Goal: Communication & Community: Share content

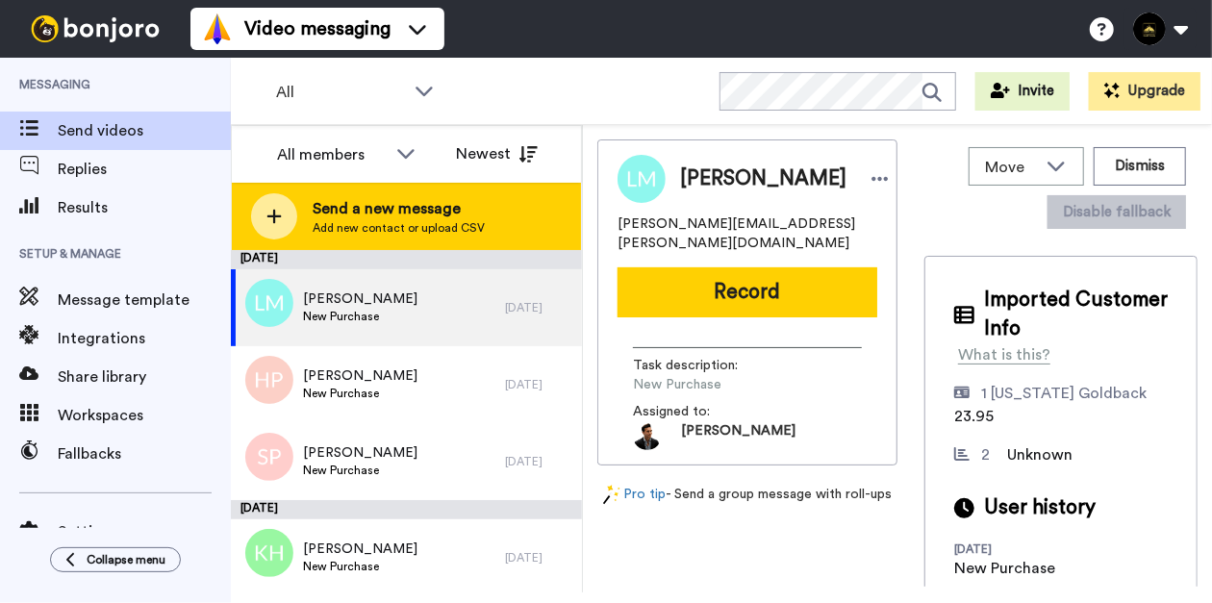
click at [340, 237] on div "Send a new message Add new contact or upload CSV" at bounding box center [406, 216] width 349 height 67
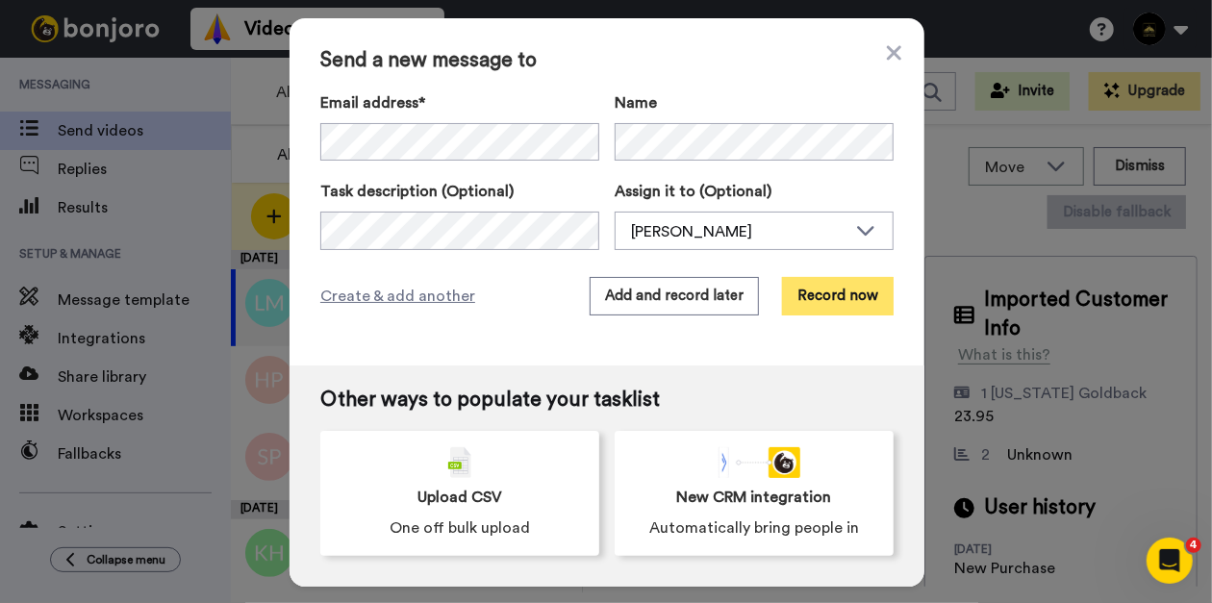
click at [864, 281] on button "Record now" at bounding box center [838, 296] width 112 height 38
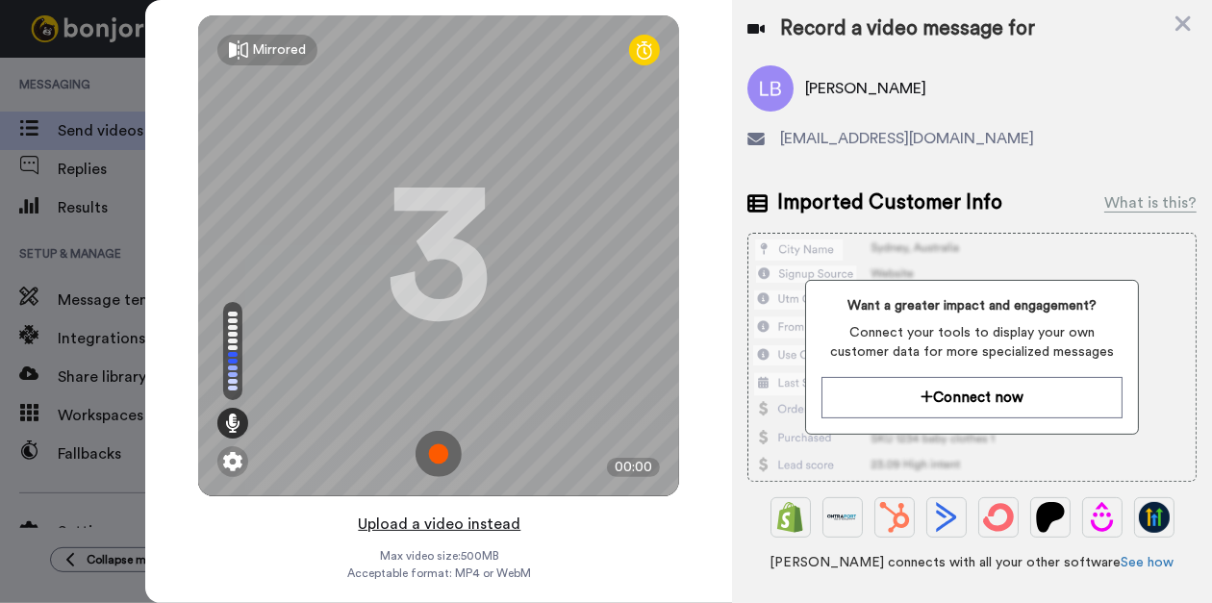
click at [431, 518] on button "Upload a video instead" at bounding box center [439, 524] width 174 height 25
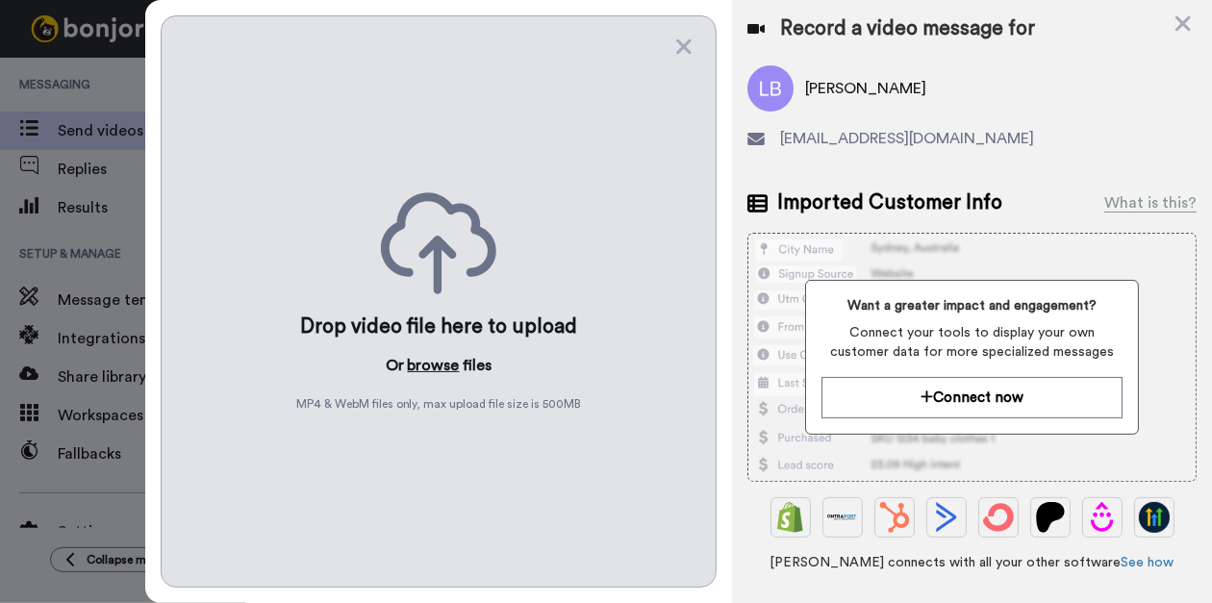
click at [429, 358] on button "browse" at bounding box center [434, 365] width 52 height 23
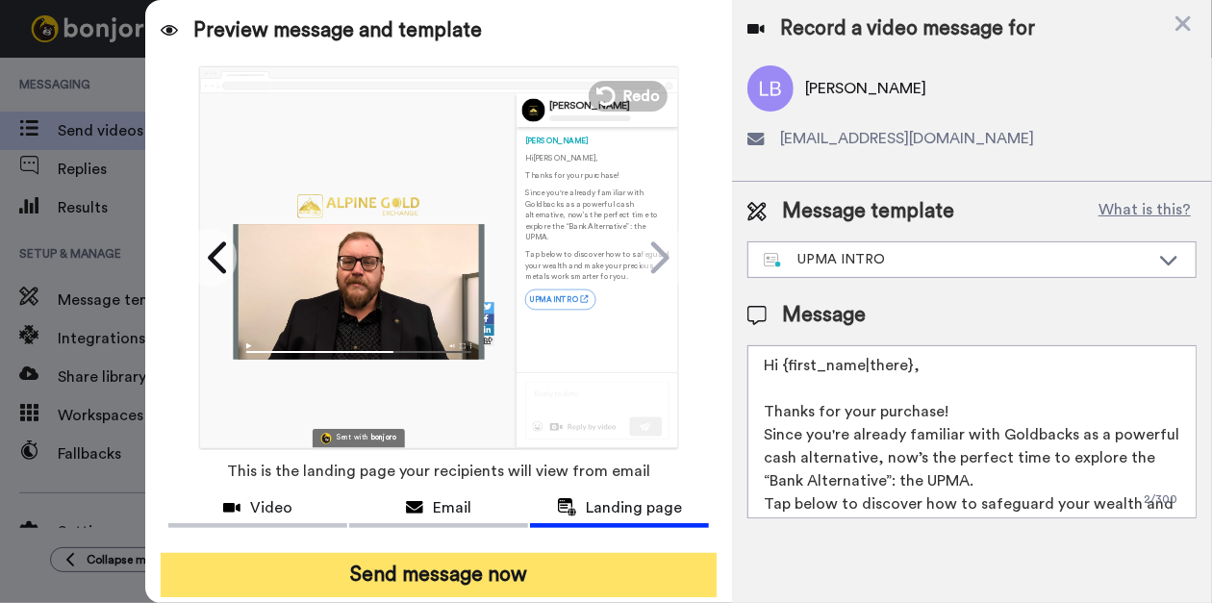
click at [494, 577] on button "Send message now" at bounding box center [439, 575] width 556 height 44
